Goal: Communication & Community: Answer question/provide support

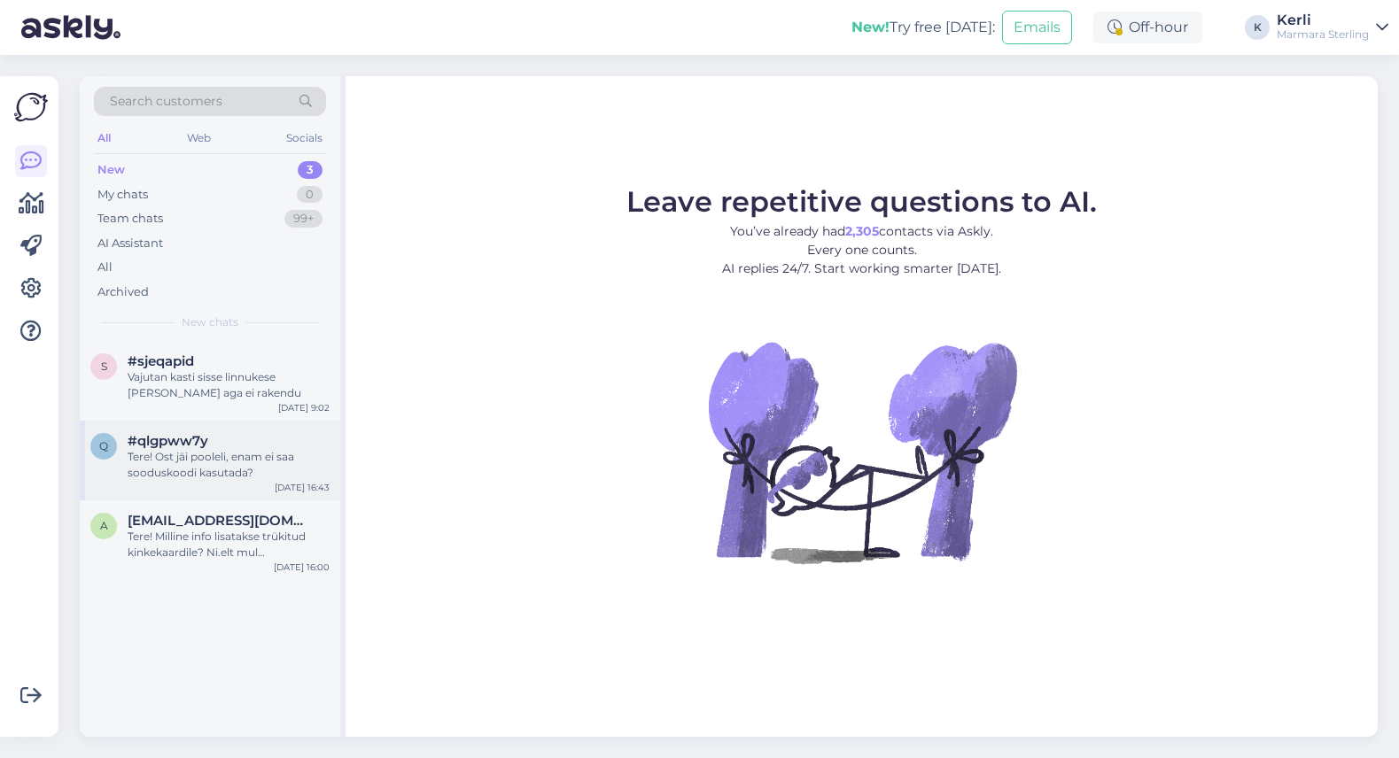
click at [207, 463] on div "Tere! Ost jäi pooleli, enam ei saa sooduskoodi kasutada?" at bounding box center [229, 465] width 202 height 32
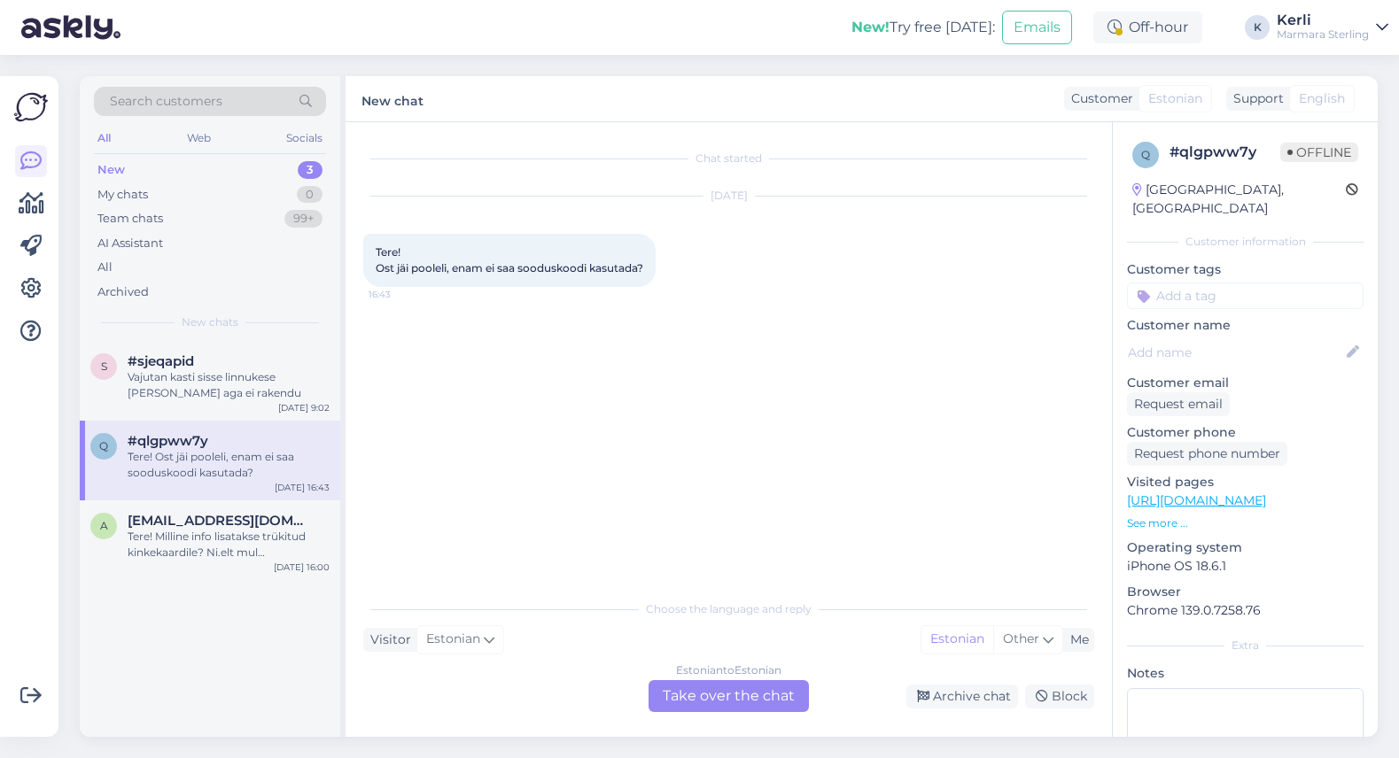
click at [732, 697] on div "Estonian to Estonian Take over the chat" at bounding box center [729, 696] width 160 height 32
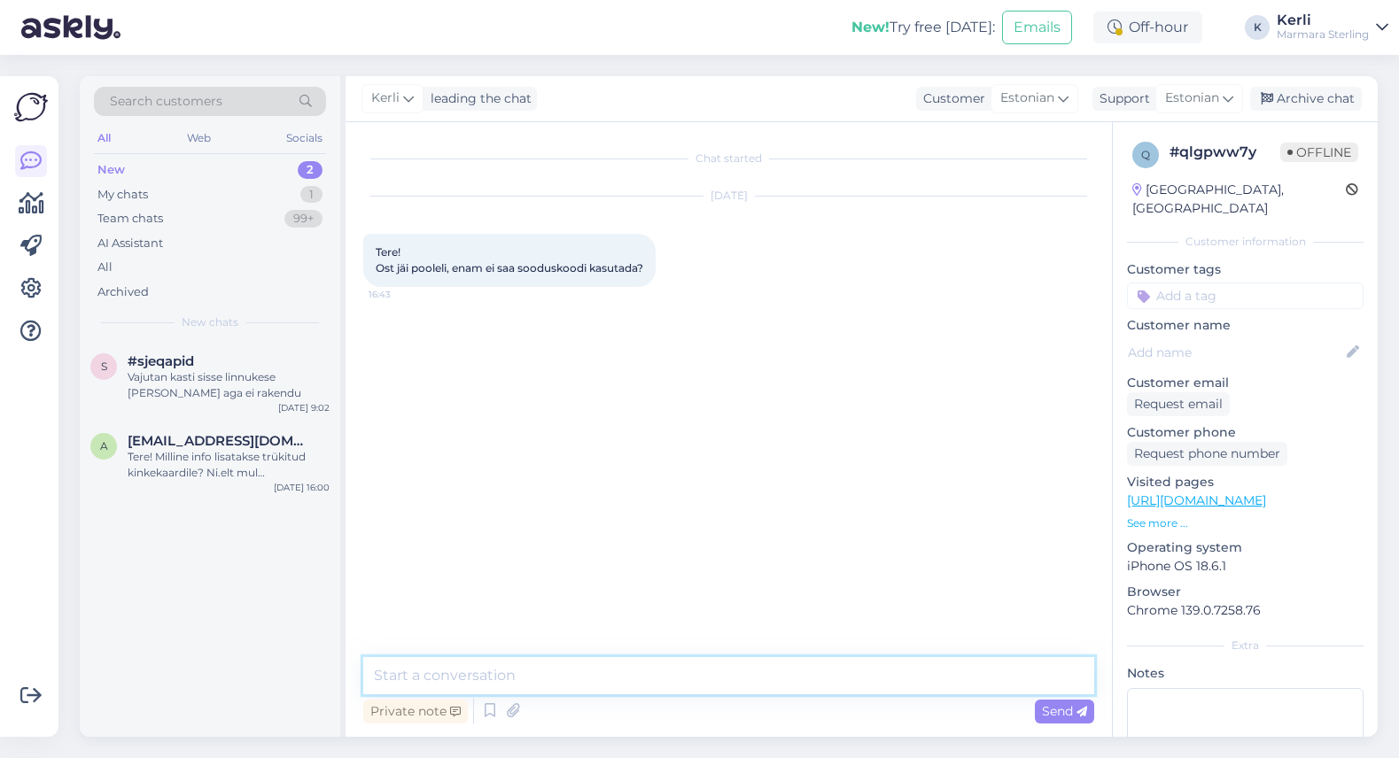
click at [730, 686] on textarea at bounding box center [728, 675] width 731 height 37
click at [1186, 393] on div "Request email" at bounding box center [1178, 405] width 103 height 24
click at [1307, 105] on div "Archive chat" at bounding box center [1306, 99] width 112 height 24
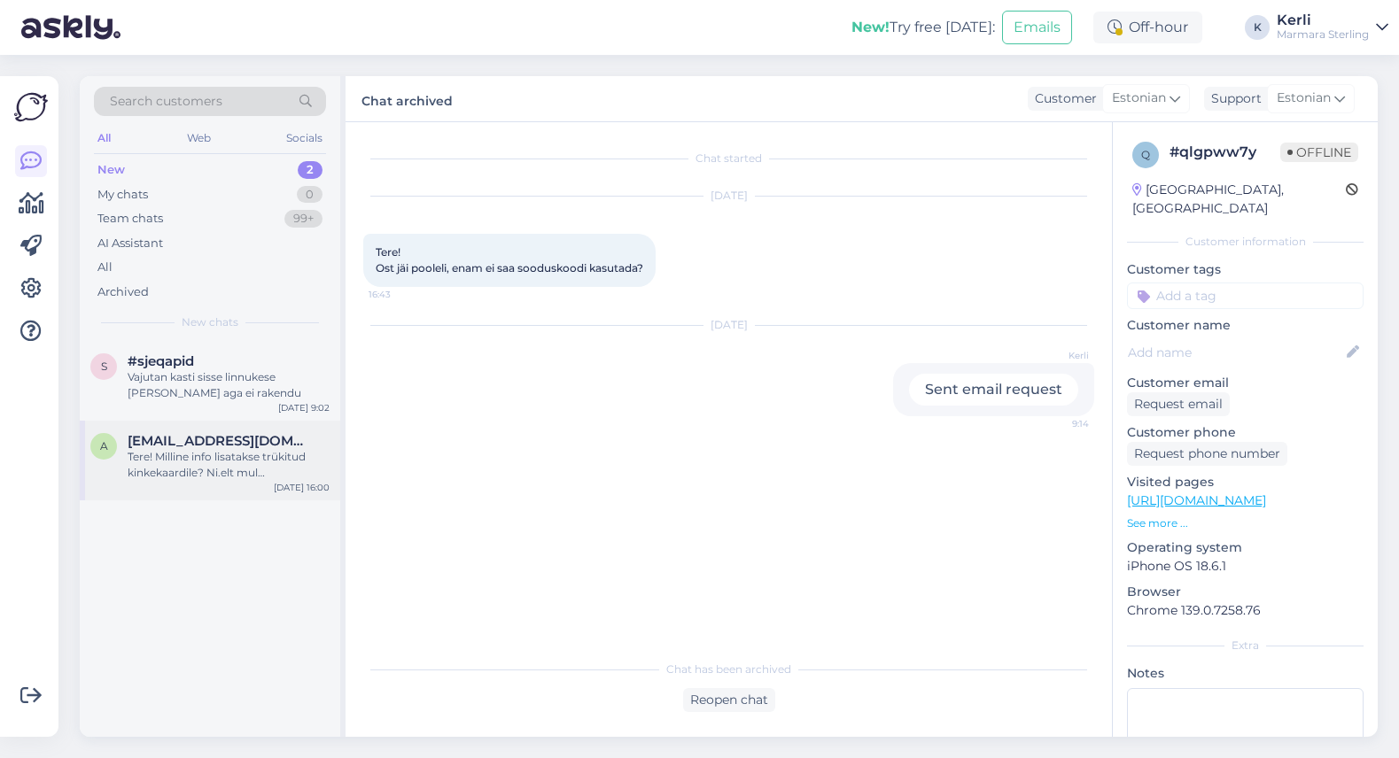
click at [273, 467] on div "Tere! Milline info lisatakse trükitud kinkekaardile? Ni.elt mul [PERSON_NAME] s…" at bounding box center [229, 465] width 202 height 32
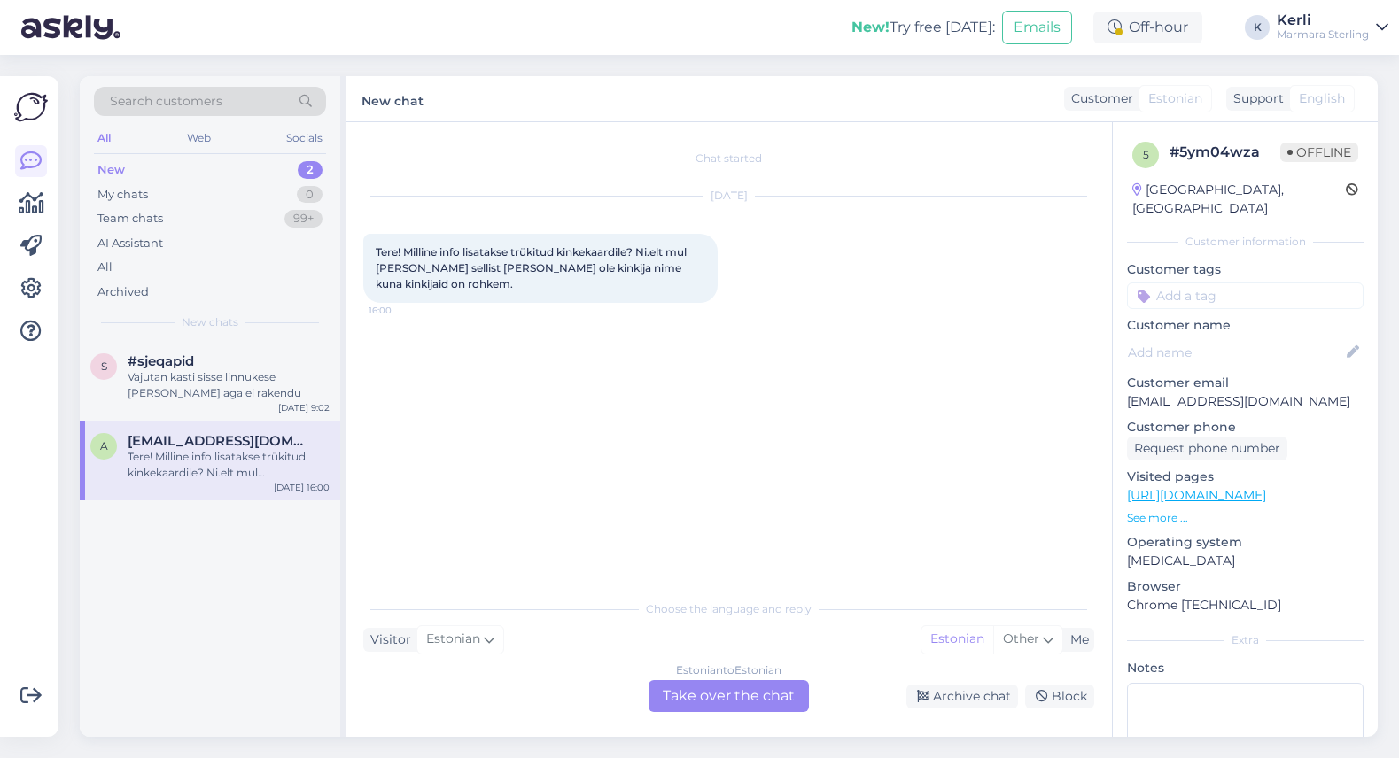
click at [706, 701] on div "Estonian to Estonian Take over the chat" at bounding box center [729, 696] width 160 height 32
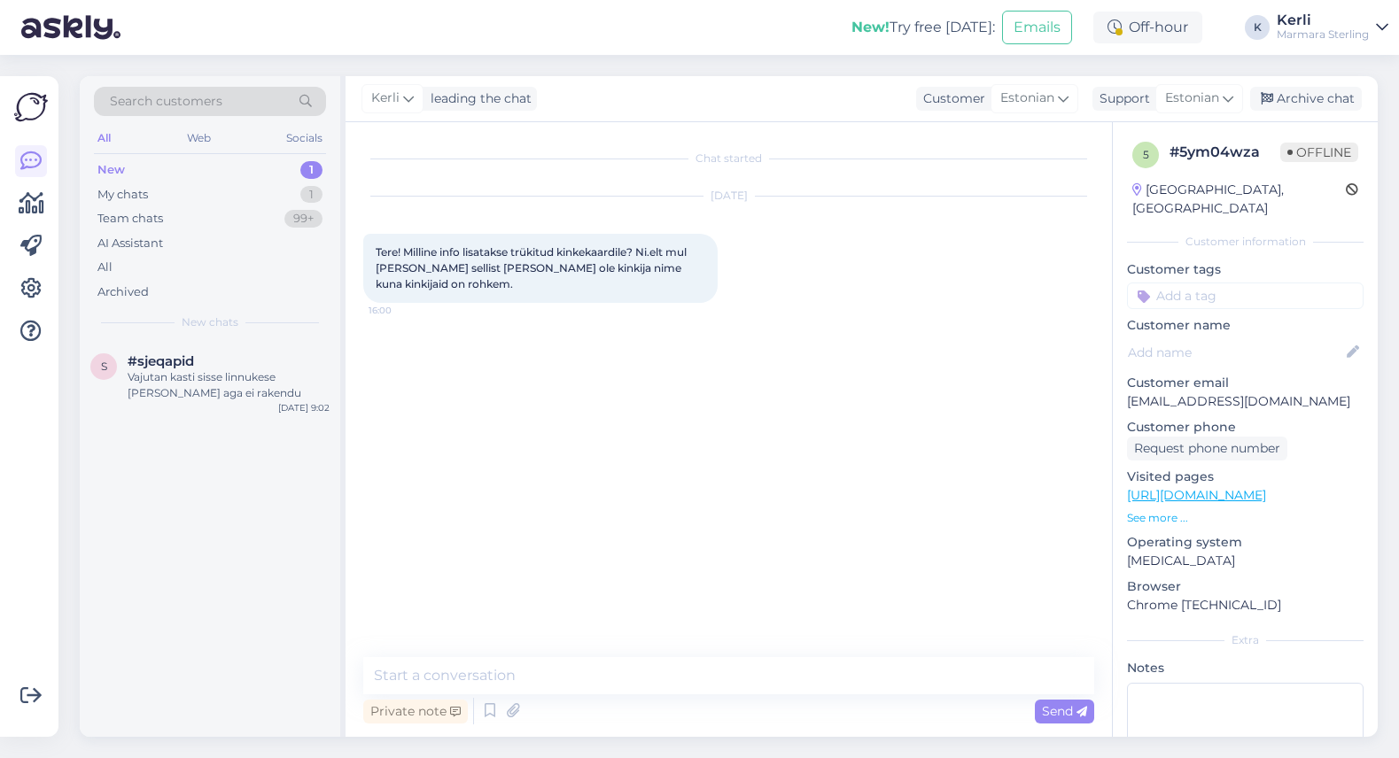
click at [706, 701] on div "Private note Send" at bounding box center [728, 712] width 731 height 34
click at [710, 682] on textarea at bounding box center [728, 675] width 731 height 37
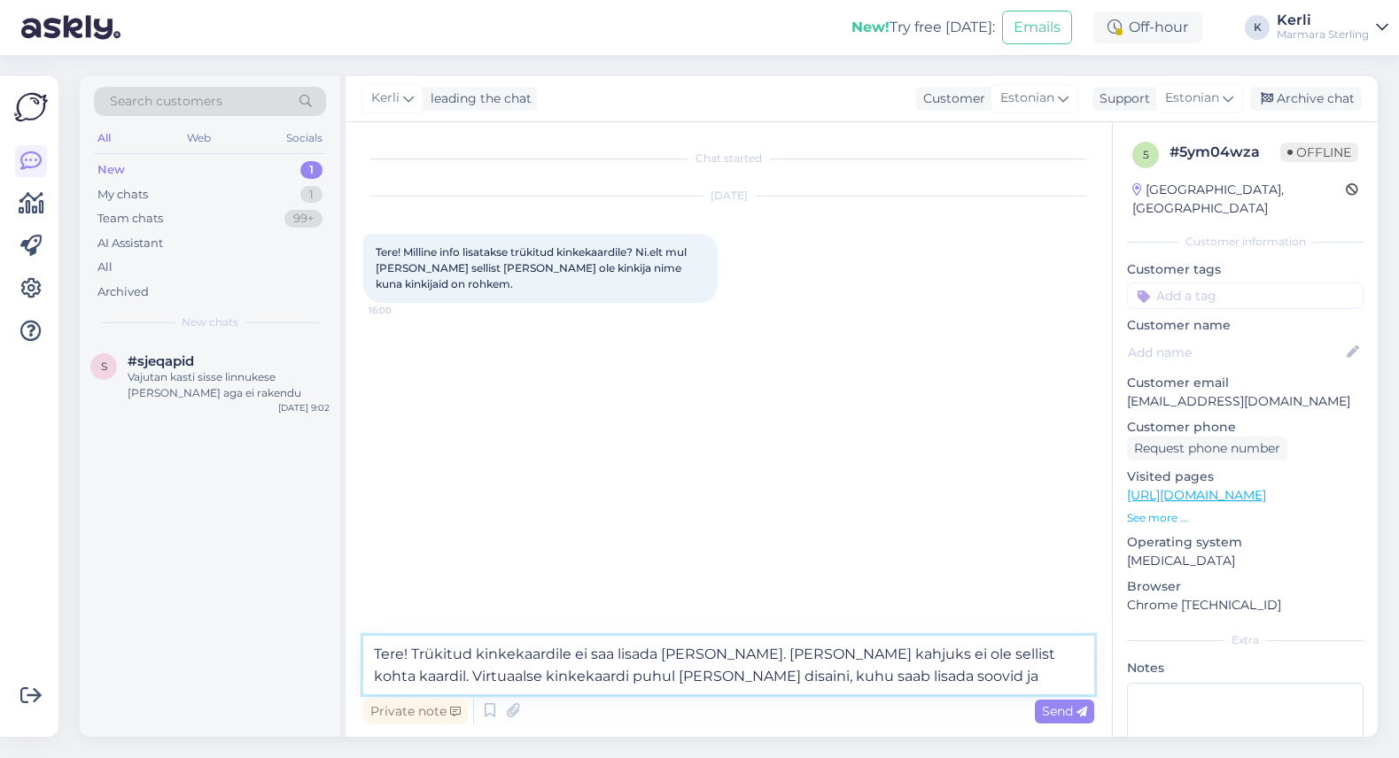
drag, startPoint x: 895, startPoint y: 673, endPoint x: 769, endPoint y: 652, distance: 127.6
click at [769, 652] on textarea "Tere! Trükitud kinkekaardile ei saa lisada [PERSON_NAME]. [PERSON_NAME] kahjuks…" at bounding box center [728, 665] width 731 height 58
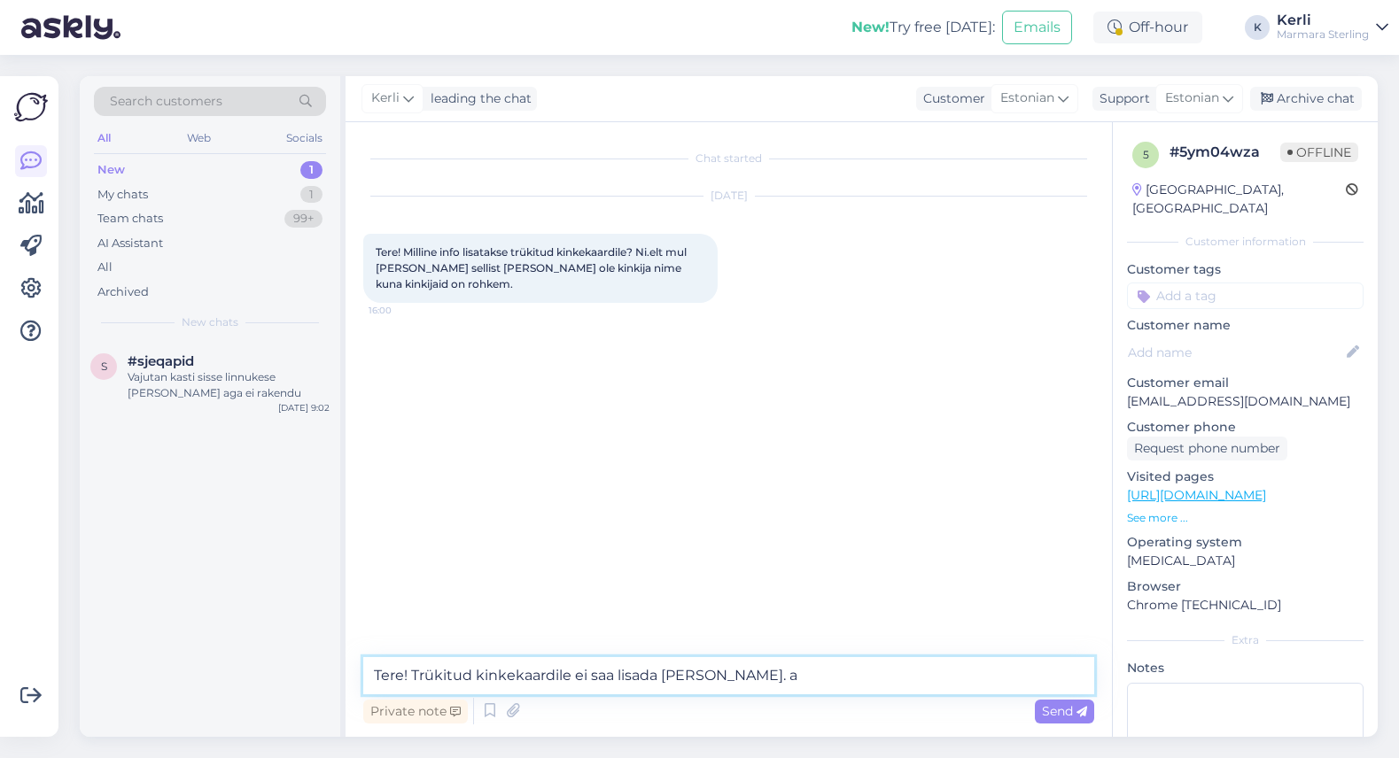
click at [793, 667] on textarea "Tere! Trükitud kinkekaardile ei saa lisada [PERSON_NAME]. a" at bounding box center [728, 675] width 731 height 37
drag, startPoint x: 760, startPoint y: 673, endPoint x: 551, endPoint y: 676, distance: 209.1
click at [551, 677] on textarea "Tere! Trükitud kinkekaardile ei saa lisada [PERSON_NAME], seal on ainult [PERSO…" at bounding box center [728, 675] width 731 height 37
type textarea "Tere! Trükitud kinkekaardil ei [PERSON_NAME] nime lisamis võimalust, seal on ai…"
click at [1050, 706] on span "Send" at bounding box center [1064, 712] width 45 height 16
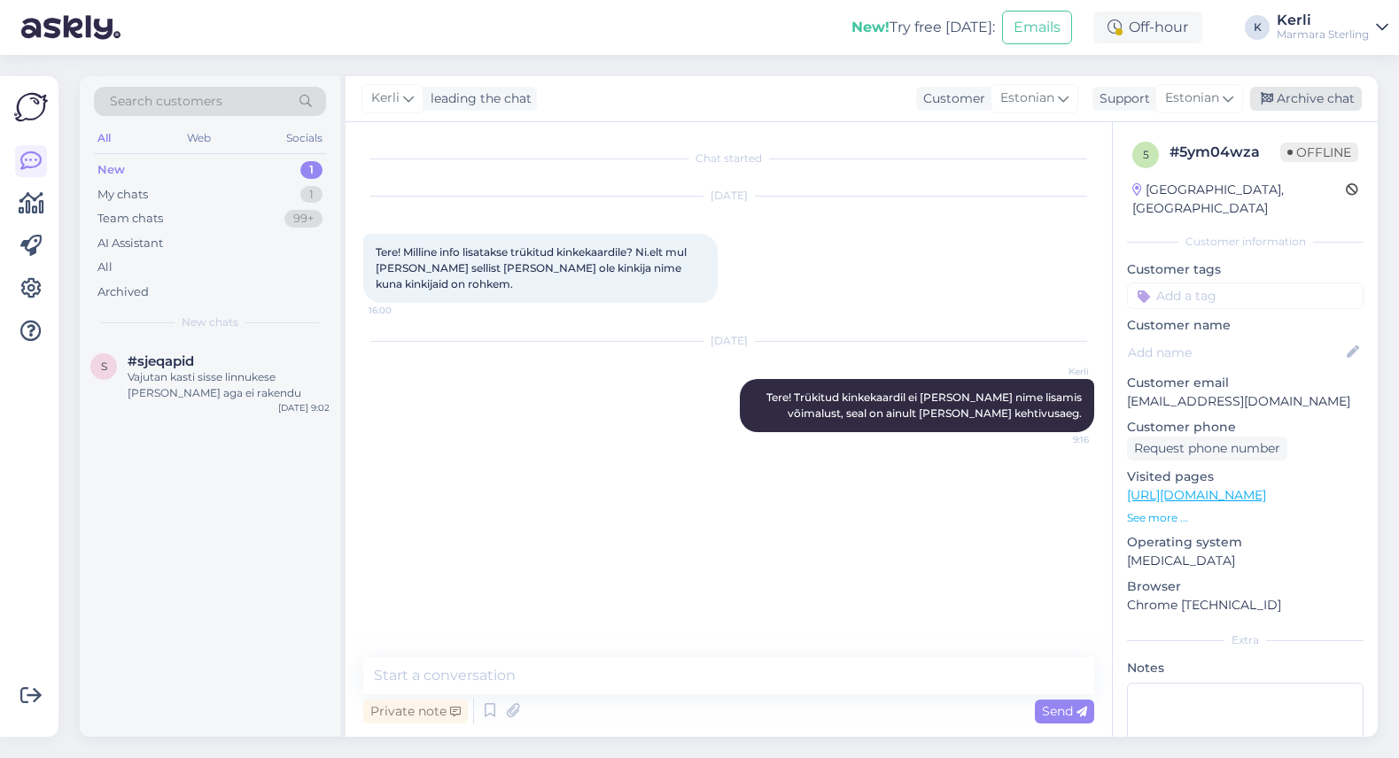
click at [1317, 93] on div "Archive chat" at bounding box center [1306, 99] width 112 height 24
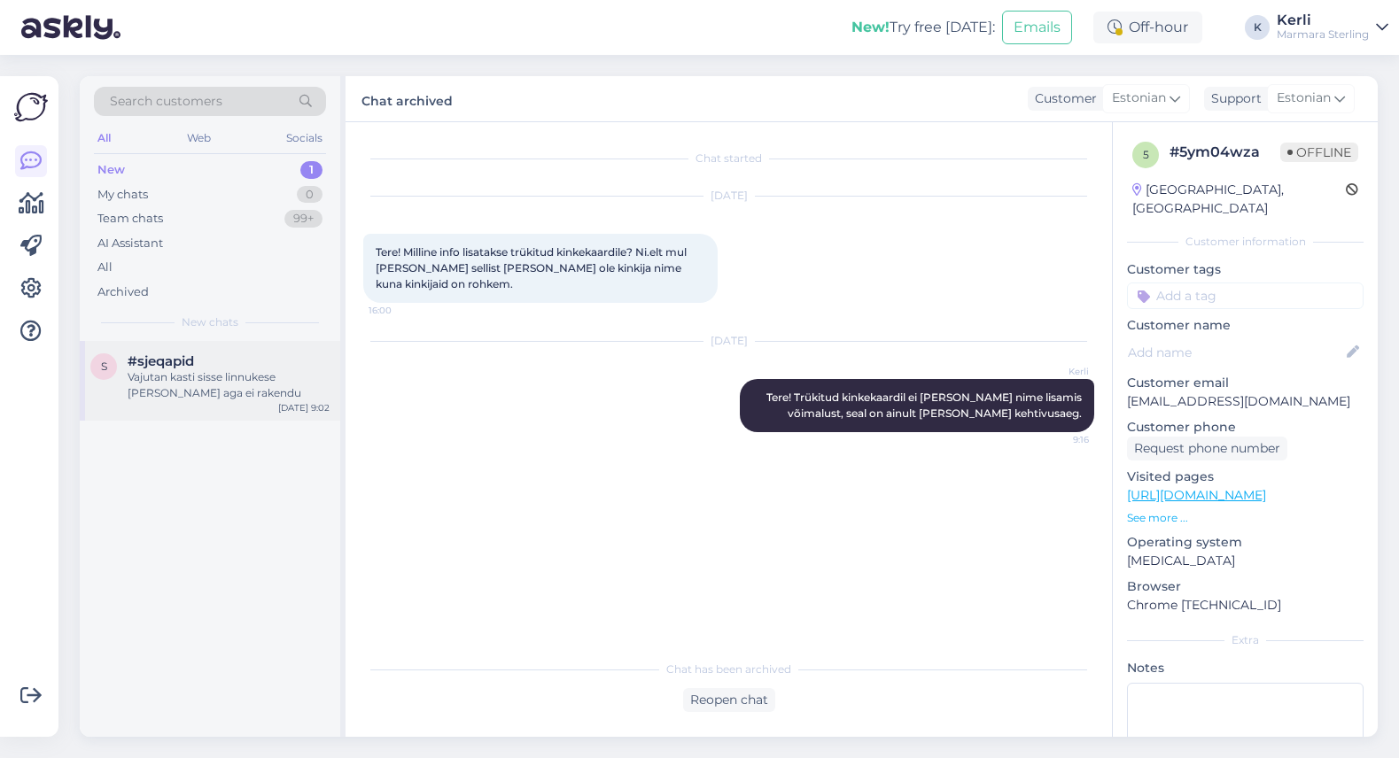
click at [142, 378] on div "Vajutan kasti sisse linnukese [PERSON_NAME] aga ei rakendu" at bounding box center [229, 385] width 202 height 32
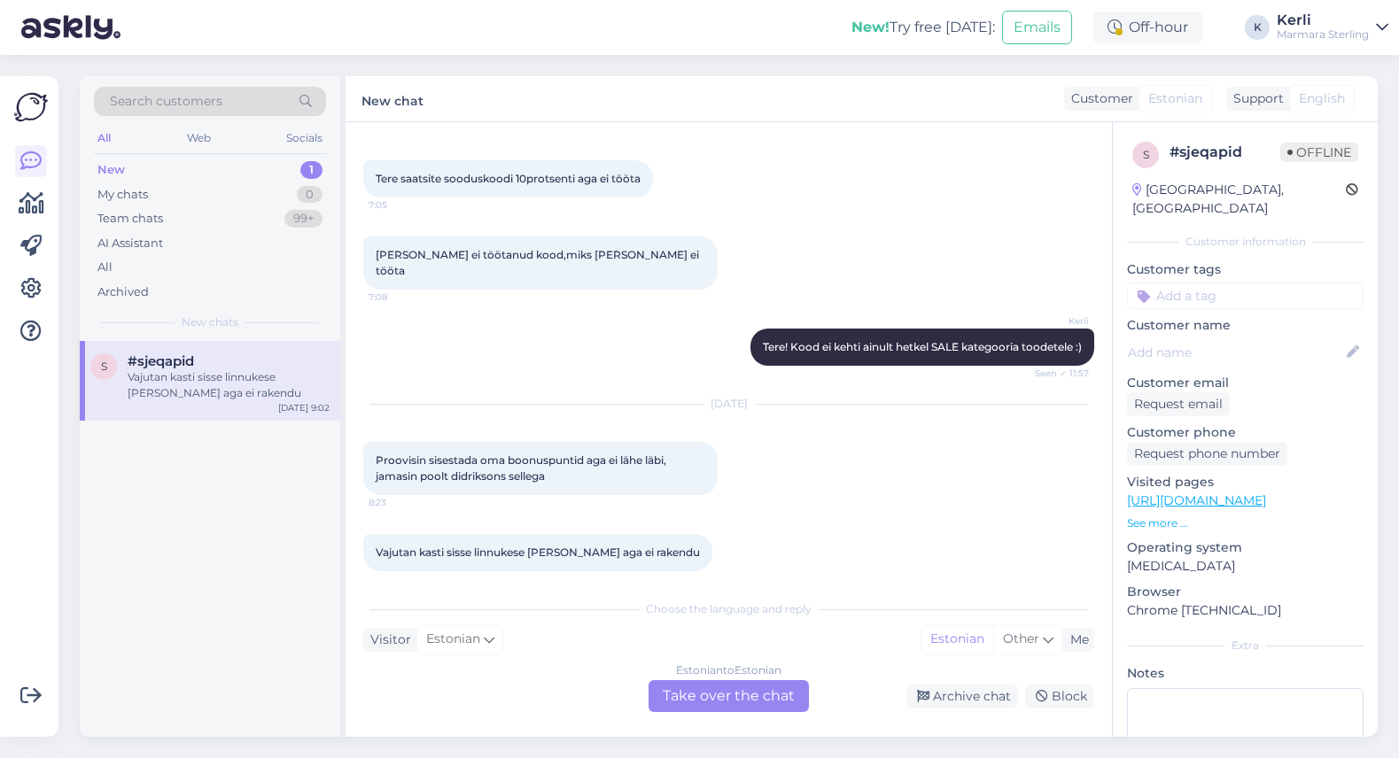
click at [692, 688] on div "Estonian to Estonian Take over the chat" at bounding box center [729, 696] width 160 height 32
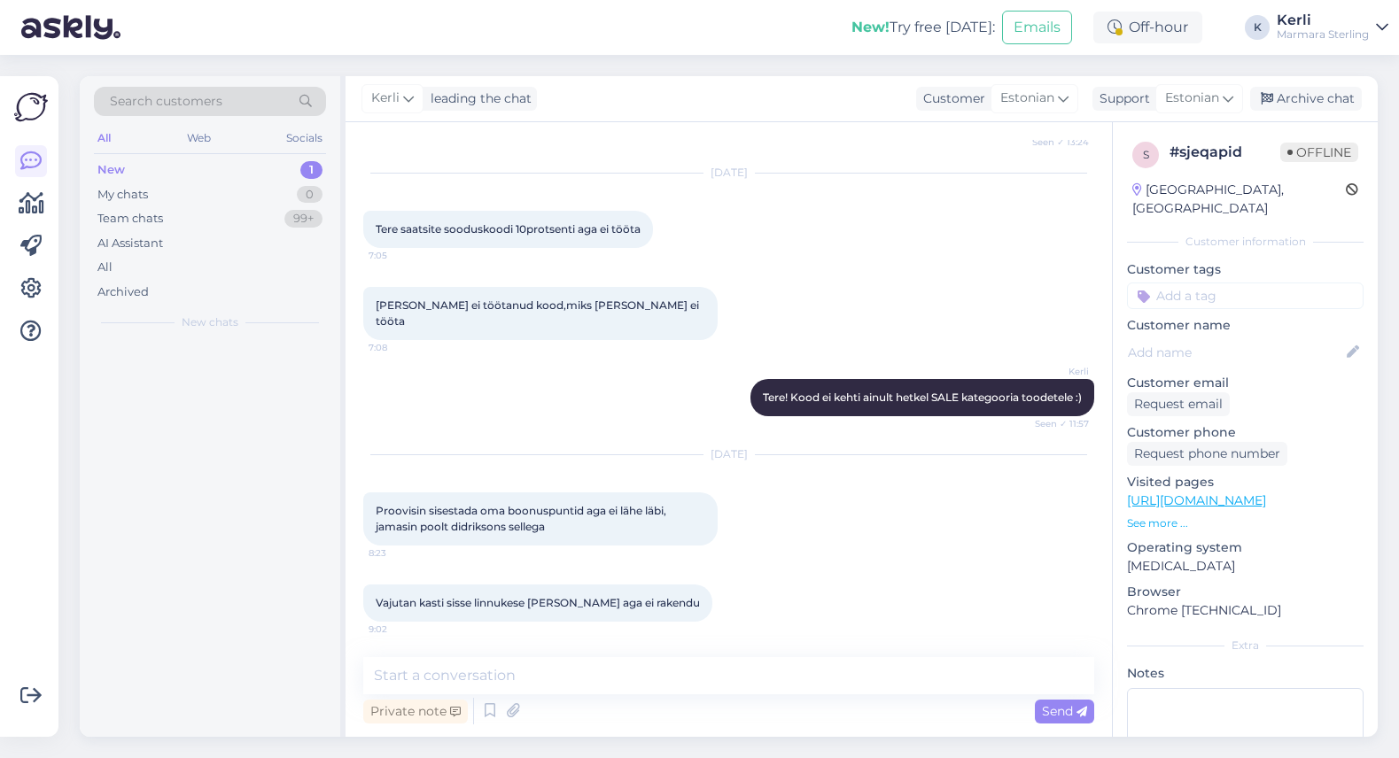
scroll to position [945, 0]
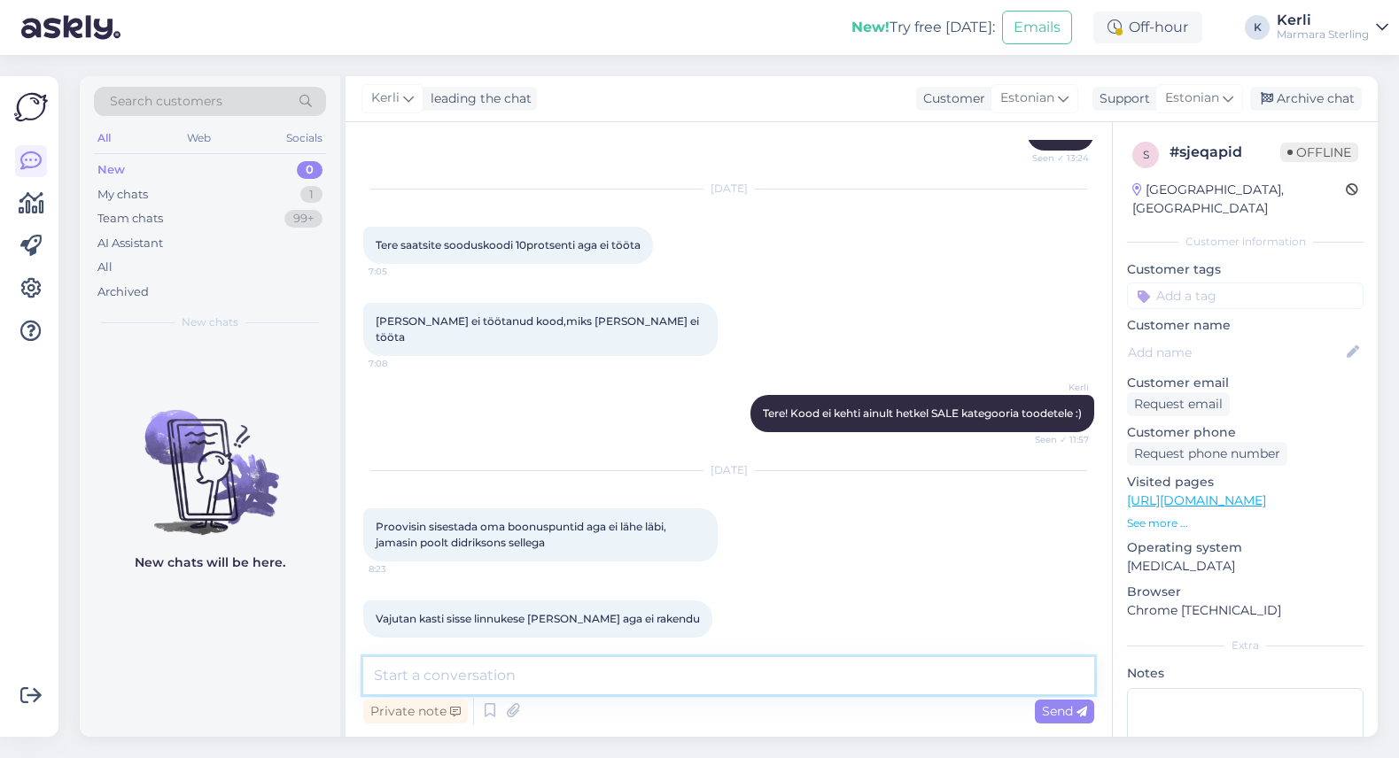
click at [691, 688] on textarea at bounding box center [728, 675] width 731 height 37
type textarea "Tere! Kohe kontrollime"
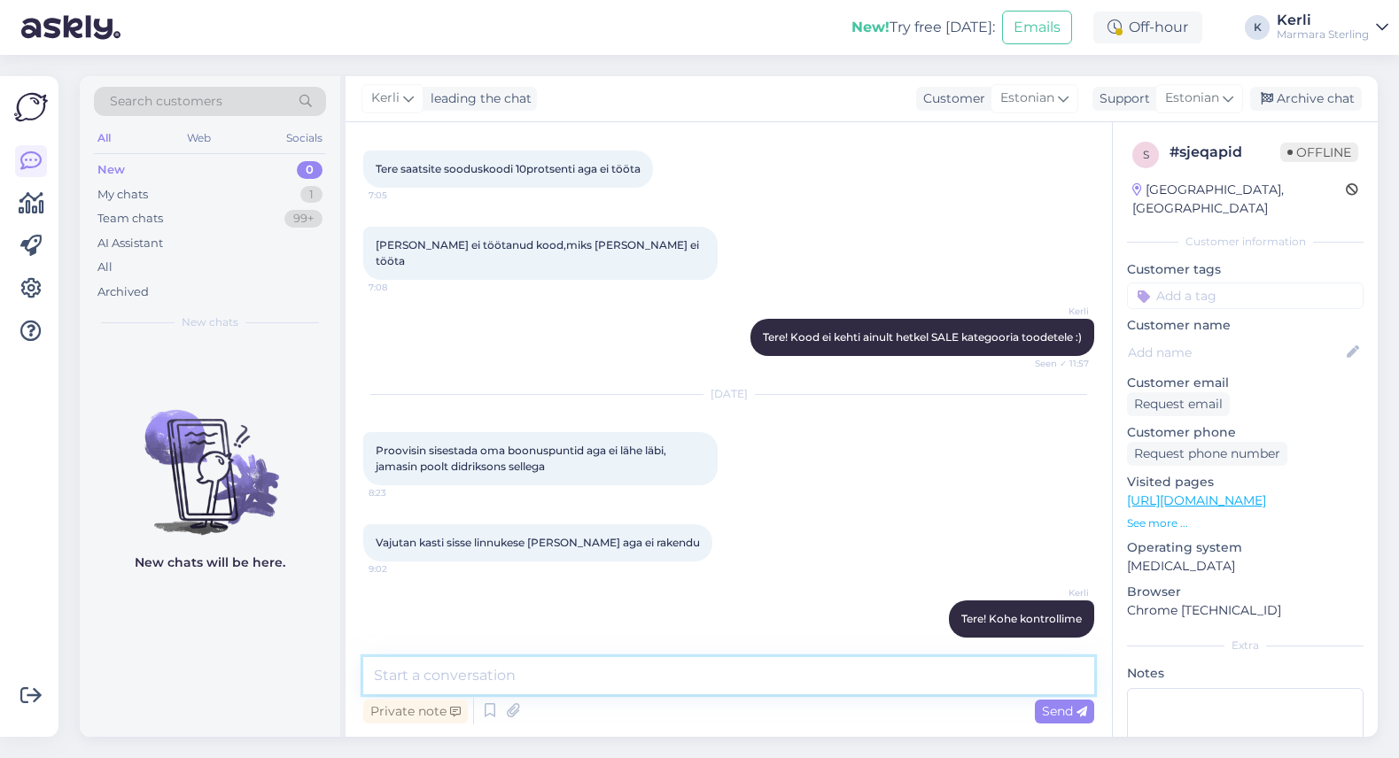
click at [530, 668] on textarea at bounding box center [728, 675] width 731 height 37
type textarea "Hetkel süsteemis punktide kasutamine toimib ilusti"
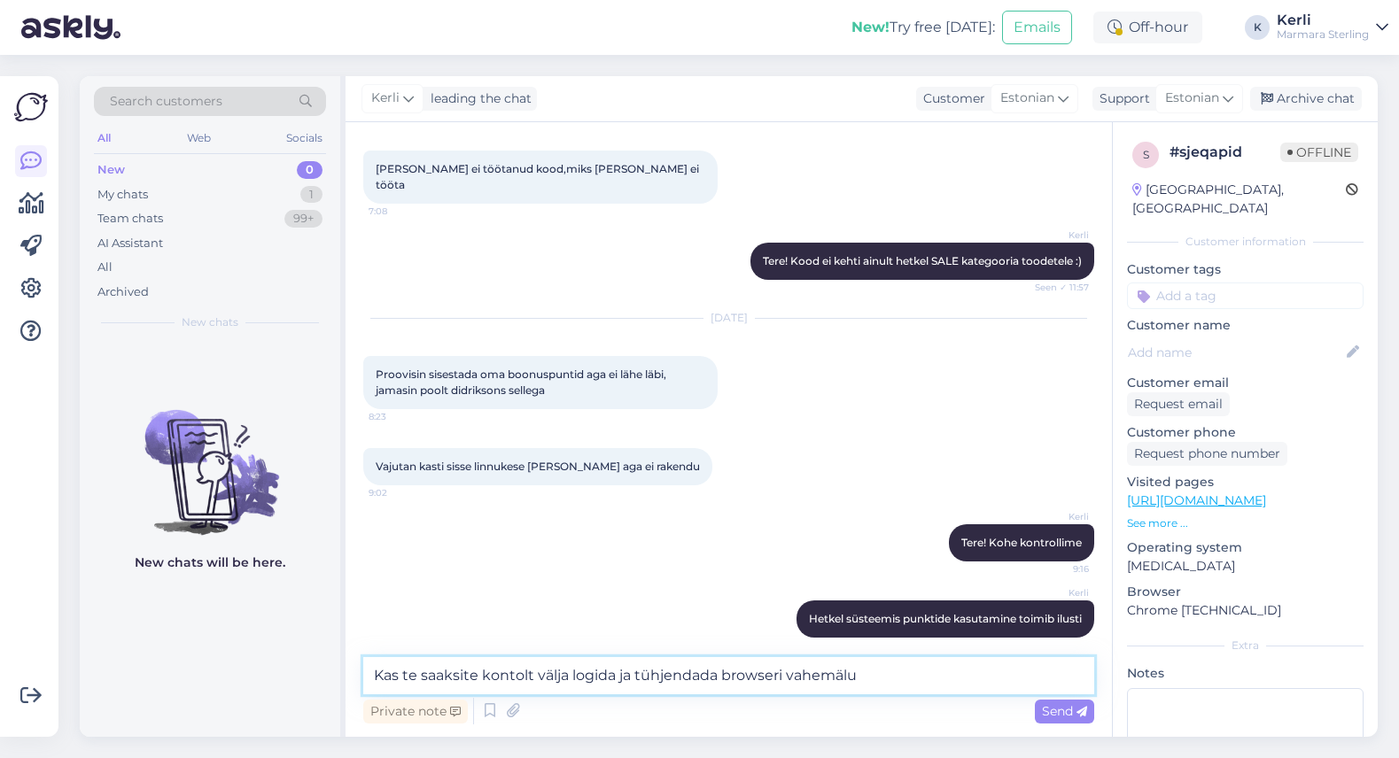
type textarea "Kas te saaksite kontolt välja logida ja tühjendada browseri vahemälu?"
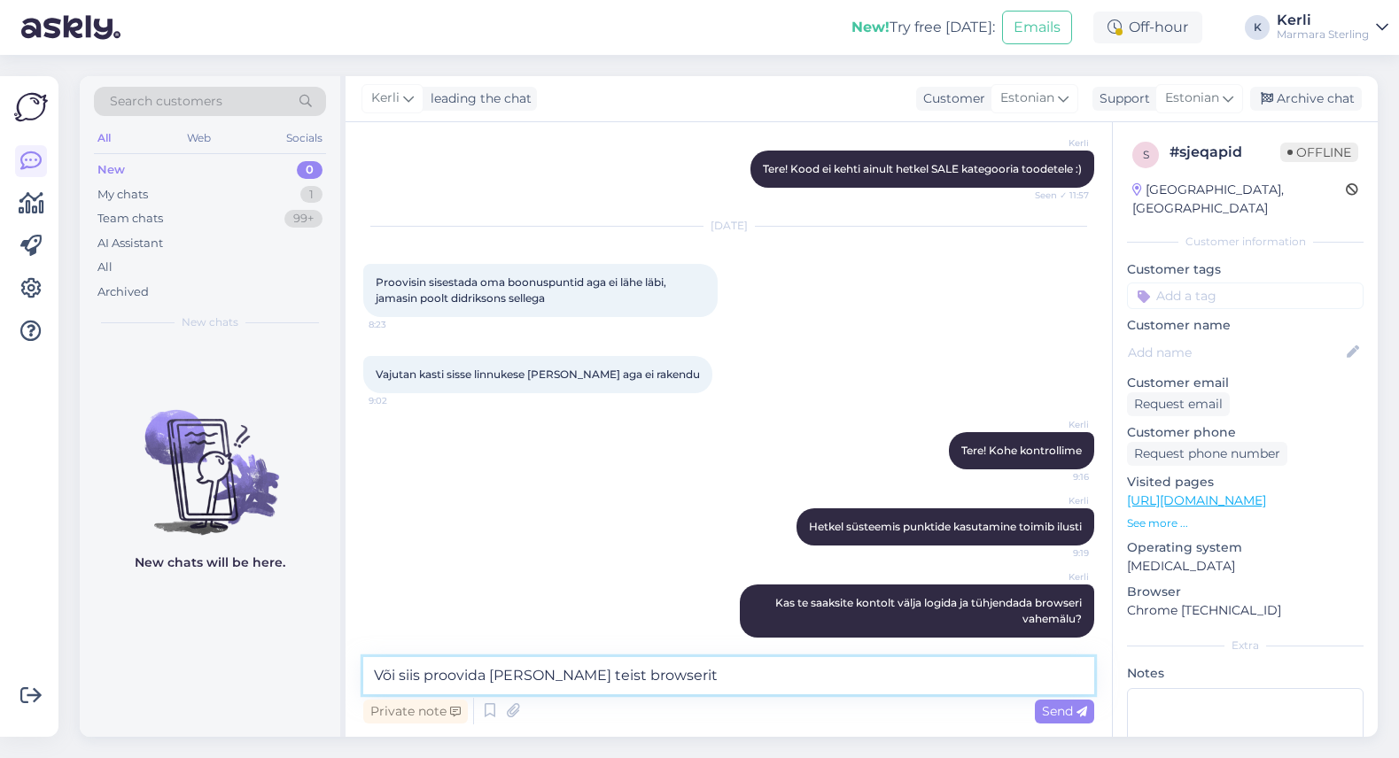
type textarea "Või siis proovida [PERSON_NAME] teist browserit?"
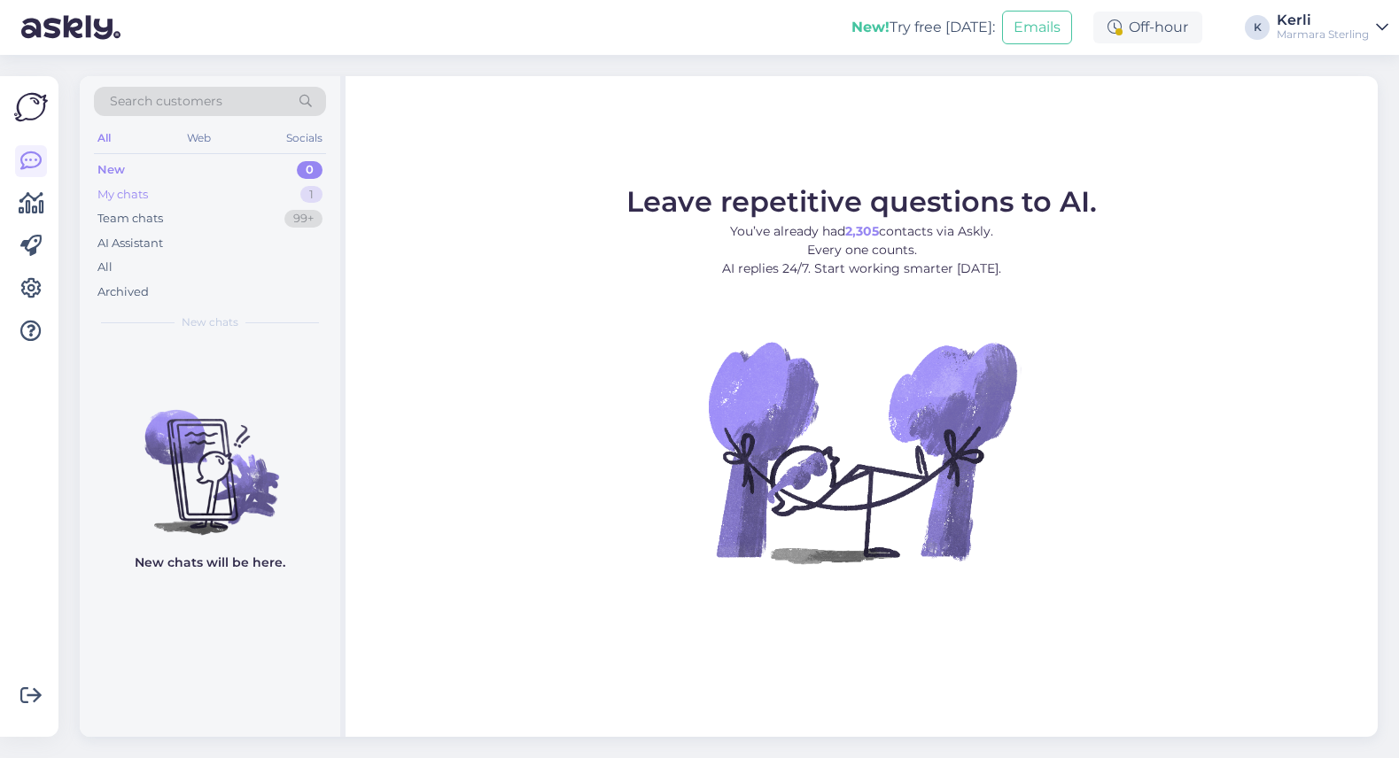
click at [139, 203] on div "My chats 1" at bounding box center [210, 195] width 232 height 25
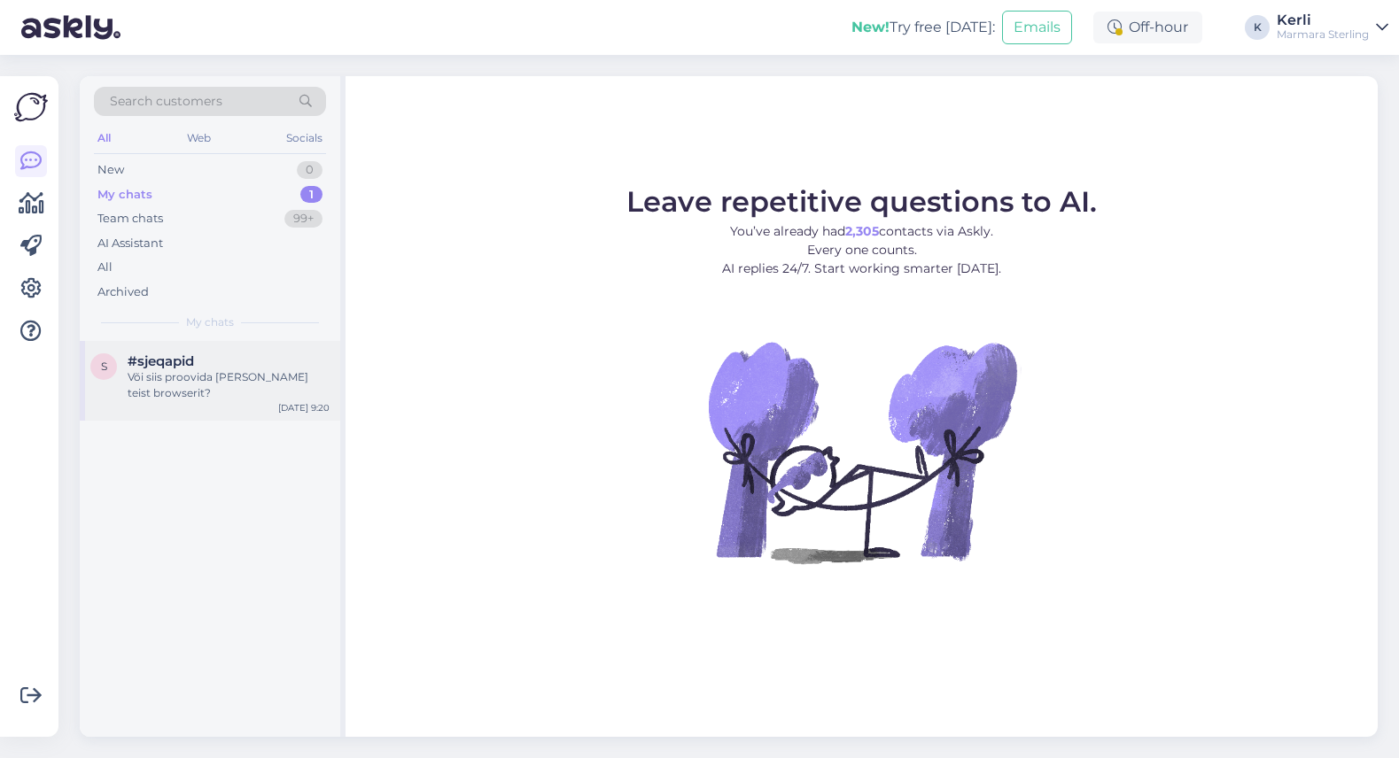
click at [167, 359] on span "#sjeqapid" at bounding box center [161, 362] width 66 height 16
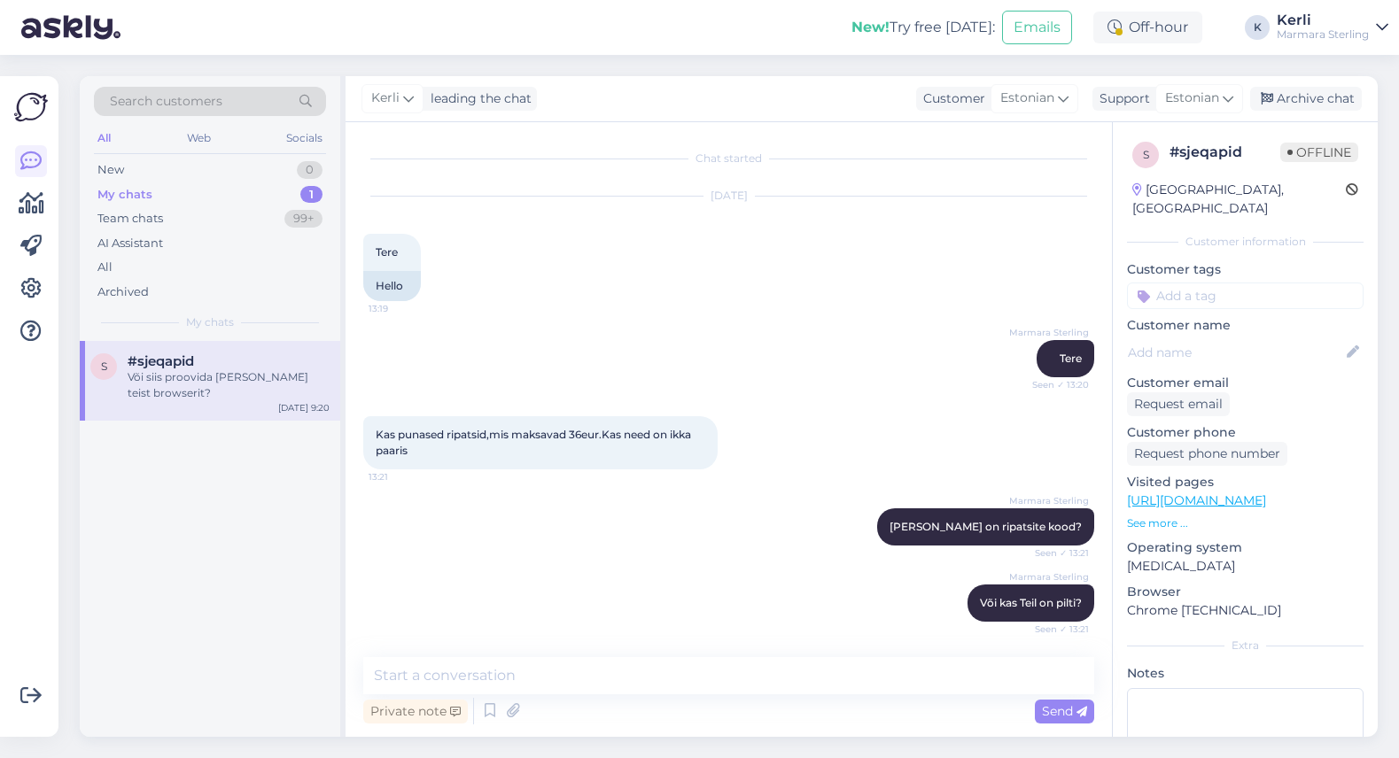
scroll to position [1265, 0]
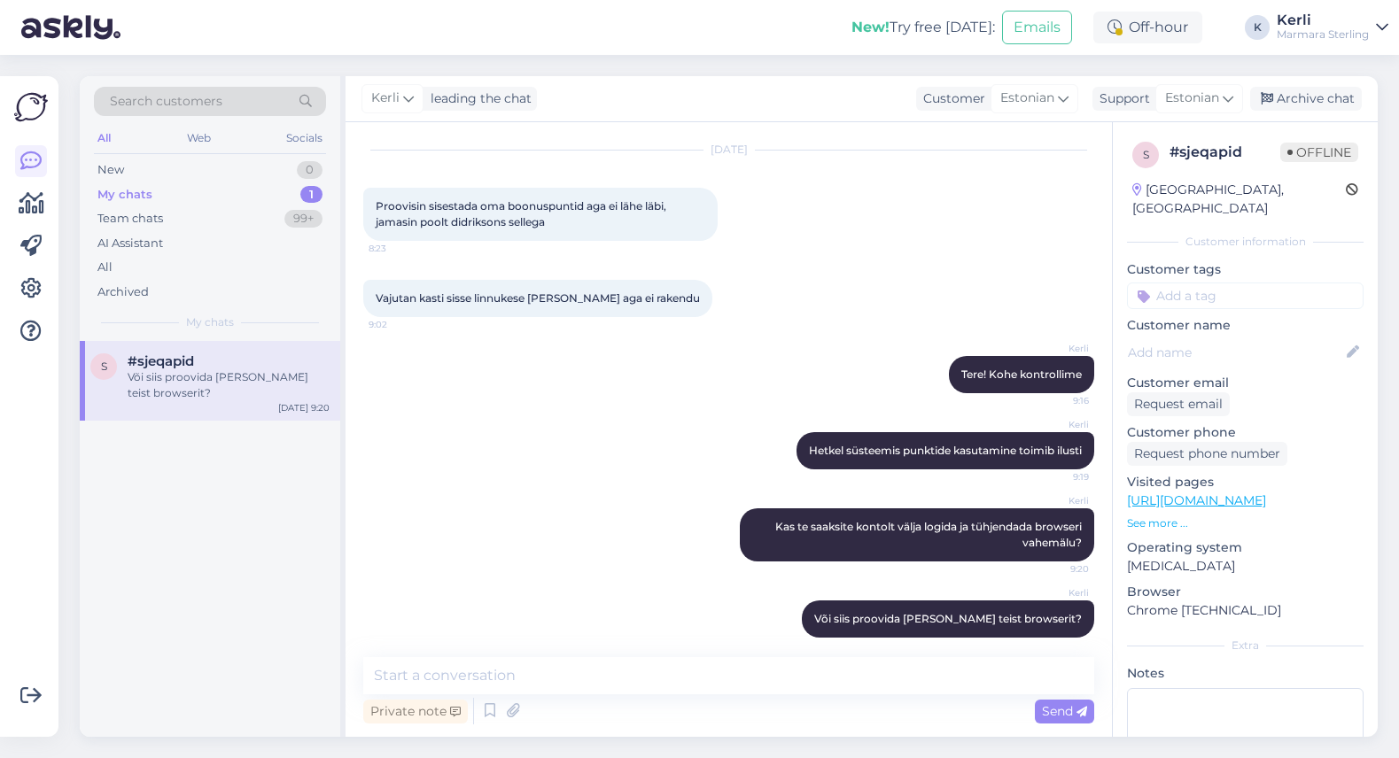
click at [1328, 112] on div "Kerli leading the chat Customer Estonian Support Estonian Archive chat" at bounding box center [862, 99] width 1032 height 46
click at [1335, 91] on div "Archive chat" at bounding box center [1306, 99] width 112 height 24
